Goal: Transaction & Acquisition: Purchase product/service

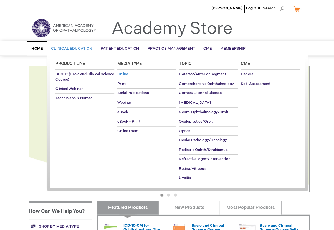
click at [121, 74] on span "Online" at bounding box center [121, 73] width 11 height 4
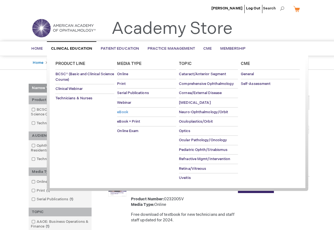
click at [123, 110] on span "eBook" at bounding box center [121, 110] width 11 height 4
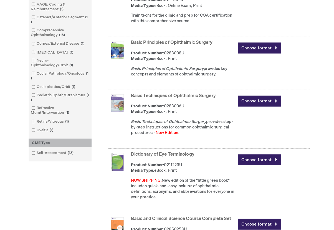
scroll to position [236, 0]
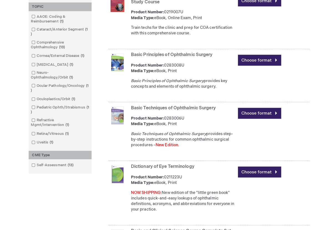
click at [157, 52] on link "Basic Principles of Ophthalmic Surgery" at bounding box center [169, 54] width 81 height 5
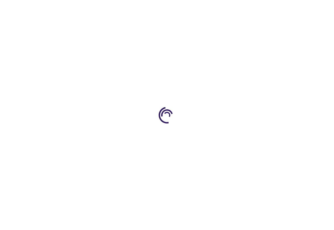
type input "0"
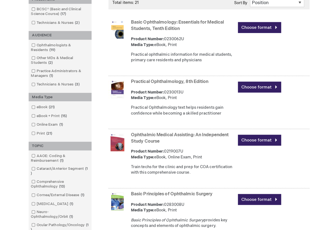
scroll to position [98, 0]
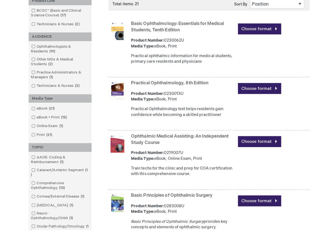
click at [161, 80] on link "Practical Ophthalmology, 8th Edition" at bounding box center [167, 81] width 77 height 5
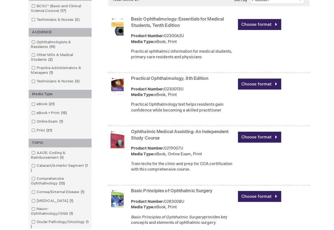
click at [151, 21] on link "Basic Ophthalmology: Essentials for Medical Students, Tenth Edition" at bounding box center [175, 27] width 92 height 12
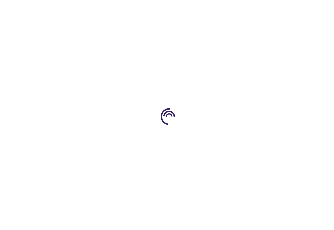
type input "0"
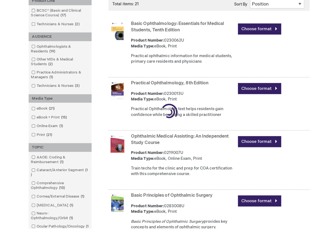
scroll to position [98, 0]
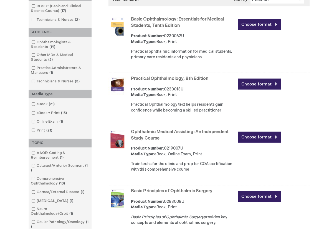
click at [171, 80] on link "Practical Ophthalmology, 8th Edition" at bounding box center [167, 81] width 77 height 5
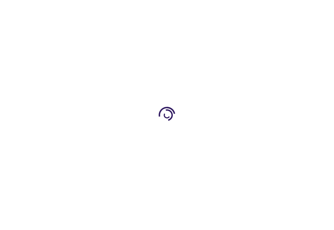
type input "0"
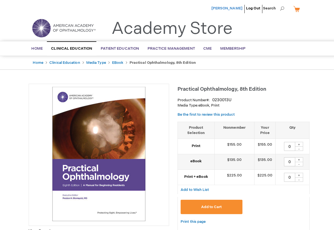
click at [226, 8] on span "[PERSON_NAME]" at bounding box center [223, 8] width 31 height 4
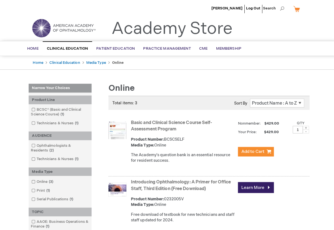
click at [119, 62] on strong "Online" at bounding box center [117, 62] width 12 height 4
click at [91, 61] on link "Media Type" at bounding box center [94, 62] width 19 height 4
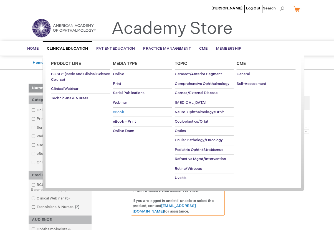
click at [116, 107] on link "eBook" at bounding box center [140, 110] width 58 height 9
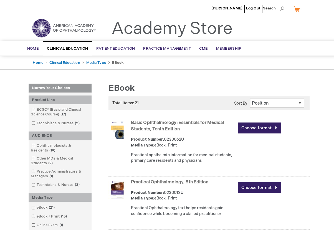
click at [152, 179] on link "Practical Ophthalmology, 8th Edition" at bounding box center [167, 179] width 77 height 5
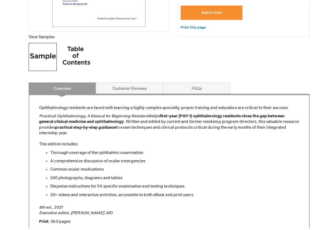
scroll to position [188, 0]
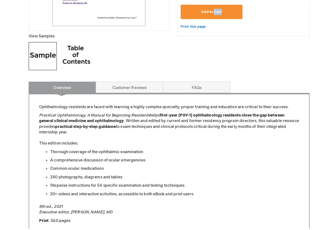
click at [200, 14] on span "Add to Cart" at bounding box center [208, 16] width 20 height 4
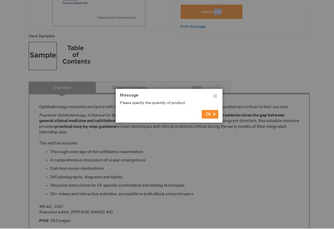
scroll to position [192, 0]
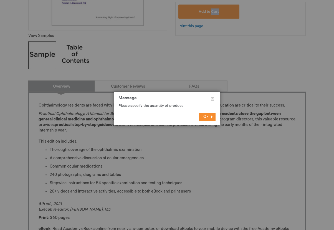
click at [205, 113] on button "Ok" at bounding box center [207, 117] width 16 height 8
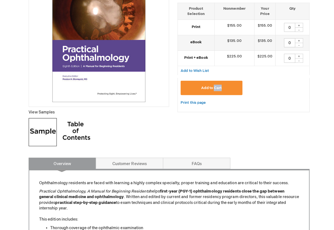
scroll to position [114, 0]
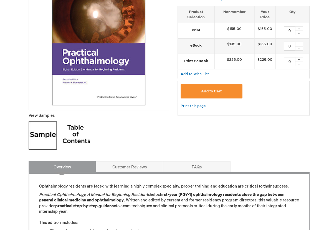
click at [297, 43] on div "+" at bounding box center [295, 43] width 8 height 5
type input "1"
click at [208, 88] on span "Add to Cart" at bounding box center [208, 90] width 20 height 4
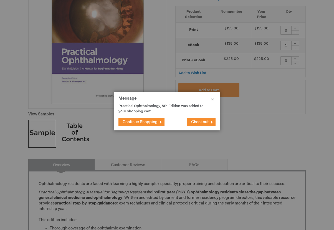
click at [206, 122] on span "Checkout" at bounding box center [199, 121] width 17 height 5
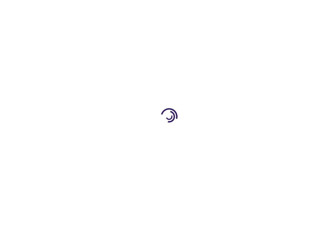
select select "US"
